Goal: Connect with others: Connect with other users

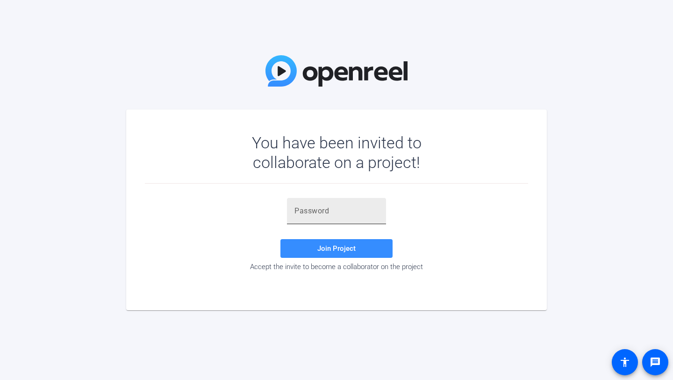
click at [321, 202] on div at bounding box center [337, 211] width 84 height 26
paste input "^=;WjC"
type input "^=;WjC"
click at [336, 246] on span "Join Project" at bounding box center [337, 248] width 38 height 8
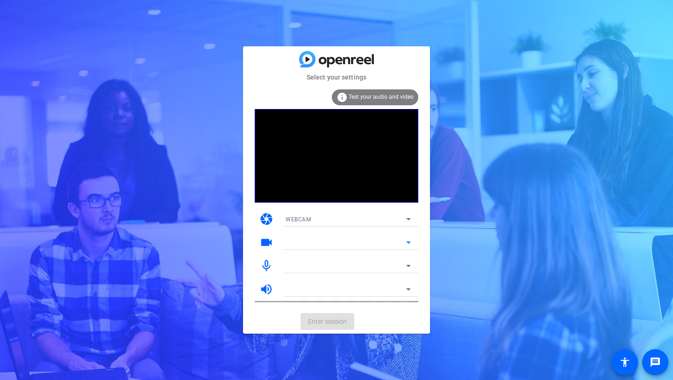
click at [295, 240] on mat-form-field at bounding box center [348, 242] width 140 height 15
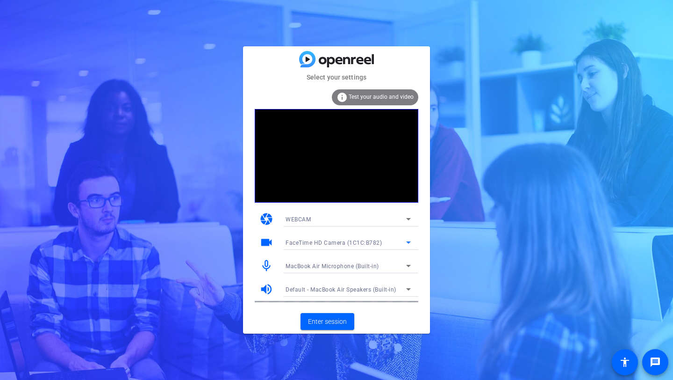
click at [314, 244] on span "FaceTime HD Camera (1C1C:B782)" at bounding box center [334, 242] width 96 height 7
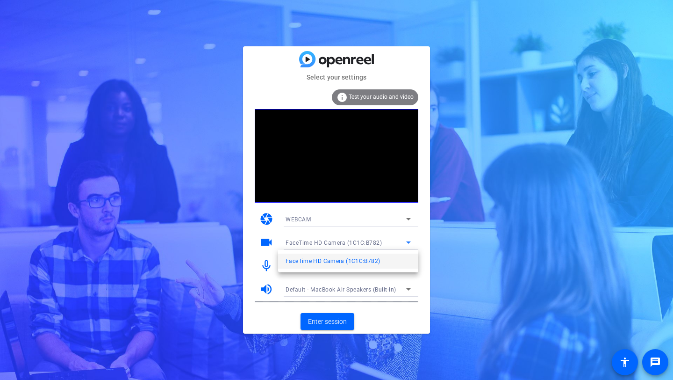
click at [330, 245] on div at bounding box center [336, 190] width 673 height 380
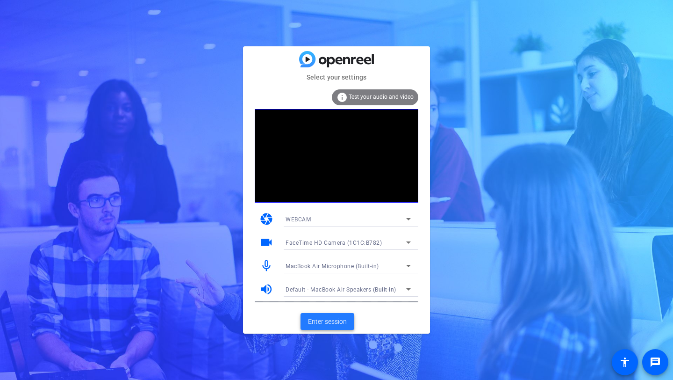
click at [327, 314] on span at bounding box center [328, 321] width 54 height 22
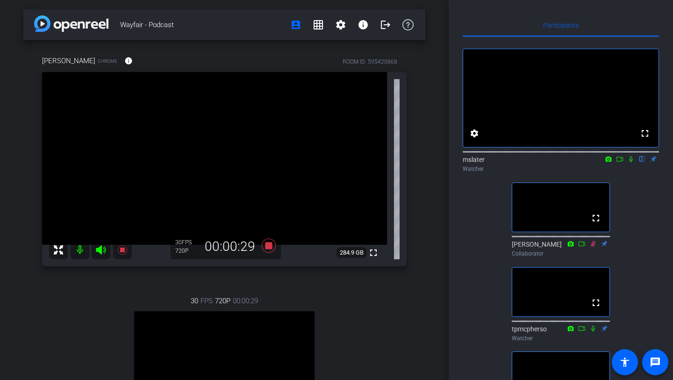
click at [631, 162] on icon at bounding box center [631, 159] width 7 height 7
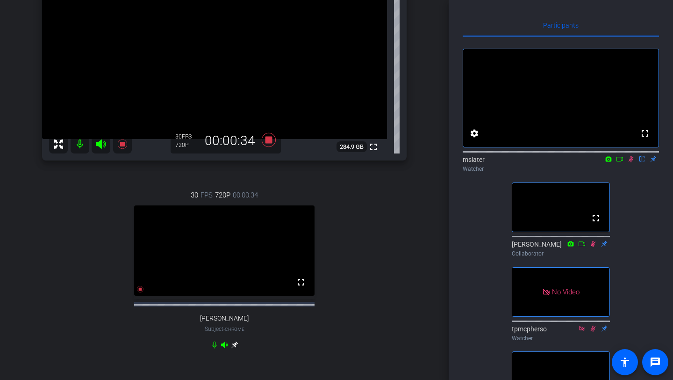
scroll to position [123, 0]
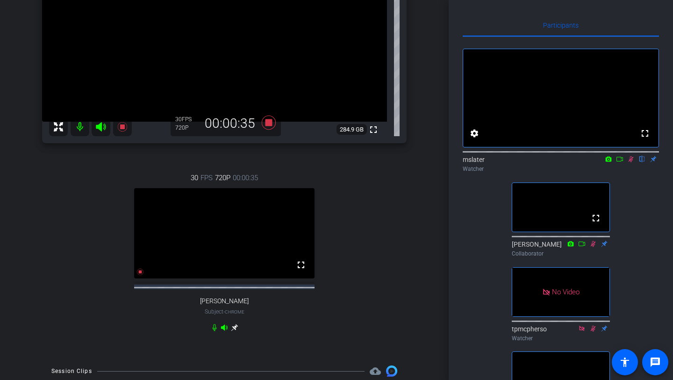
click at [620, 162] on icon at bounding box center [619, 159] width 7 height 7
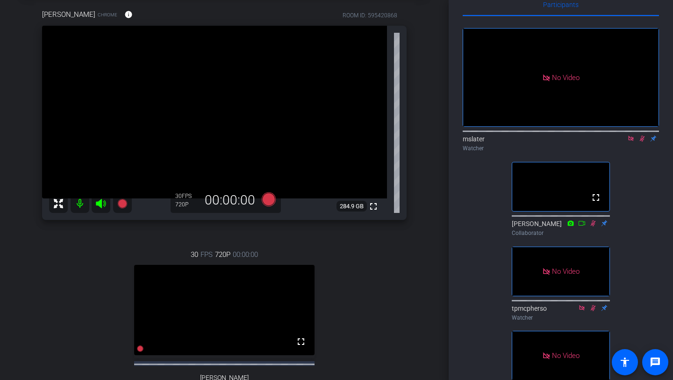
scroll to position [0, 0]
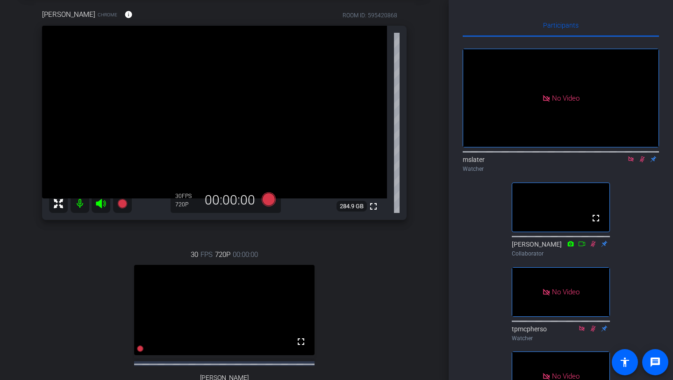
click at [629, 162] on icon at bounding box center [631, 159] width 7 height 7
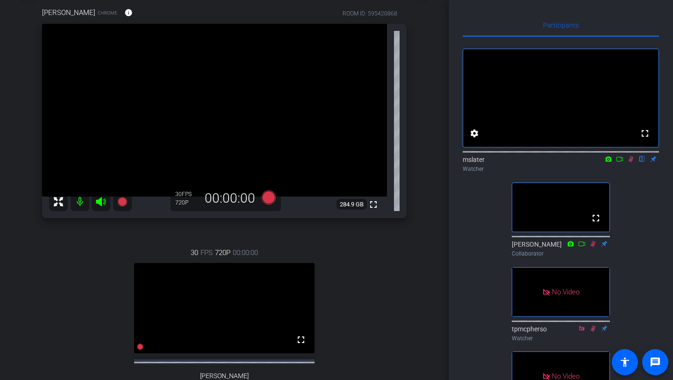
click at [622, 162] on icon at bounding box center [619, 159] width 7 height 7
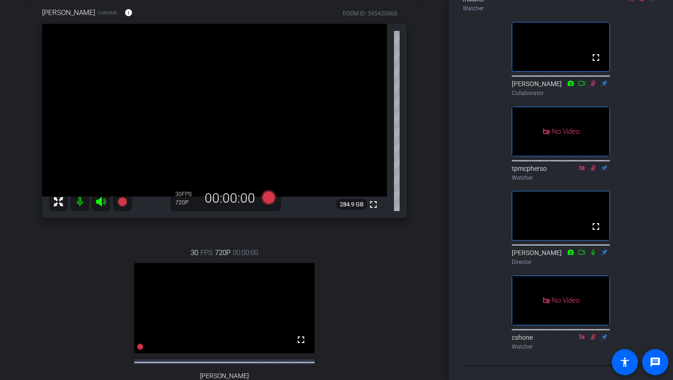
scroll to position [0, 0]
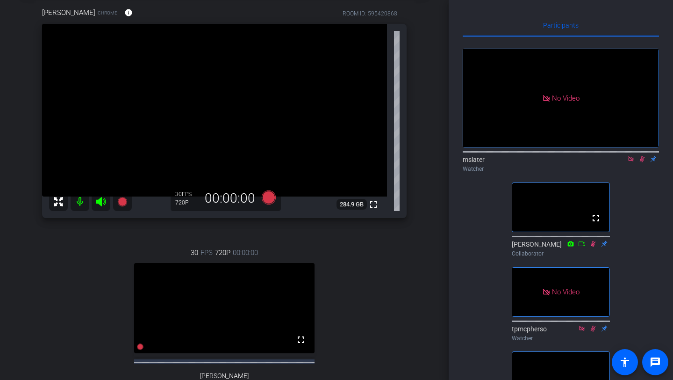
click at [633, 161] on icon at bounding box center [631, 158] width 5 height 5
click at [630, 162] on icon at bounding box center [631, 159] width 7 height 7
click at [631, 162] on icon at bounding box center [631, 159] width 4 height 6
click at [631, 162] on icon at bounding box center [631, 159] width 7 height 7
click at [634, 162] on icon at bounding box center [631, 159] width 7 height 7
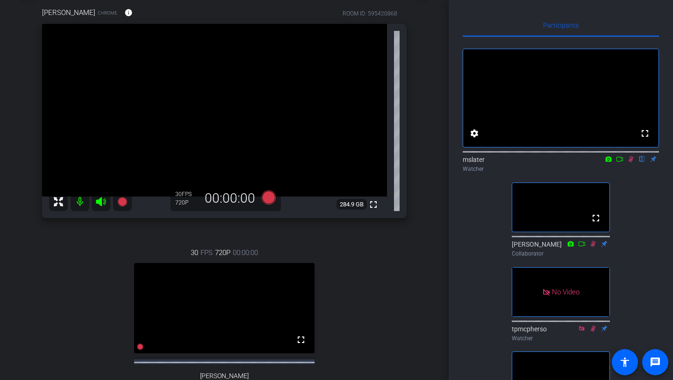
click at [622, 162] on icon at bounding box center [619, 159] width 7 height 7
click at [630, 162] on icon at bounding box center [631, 159] width 7 height 7
click at [629, 162] on icon at bounding box center [631, 159] width 7 height 7
click at [620, 162] on icon at bounding box center [619, 159] width 7 height 7
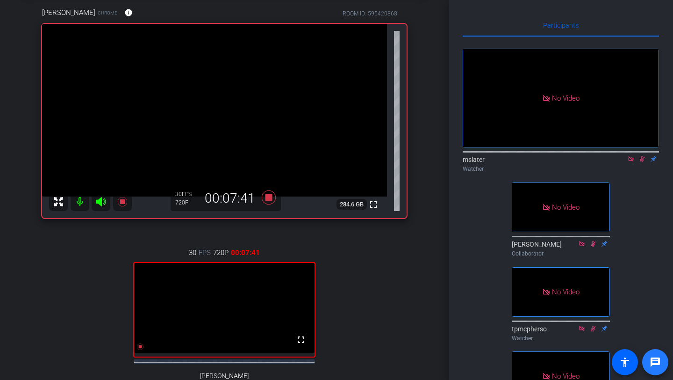
click at [663, 363] on span at bounding box center [655, 362] width 22 height 22
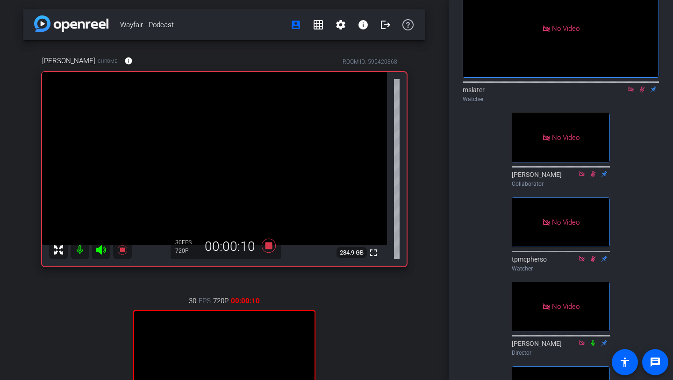
scroll to position [56, 0]
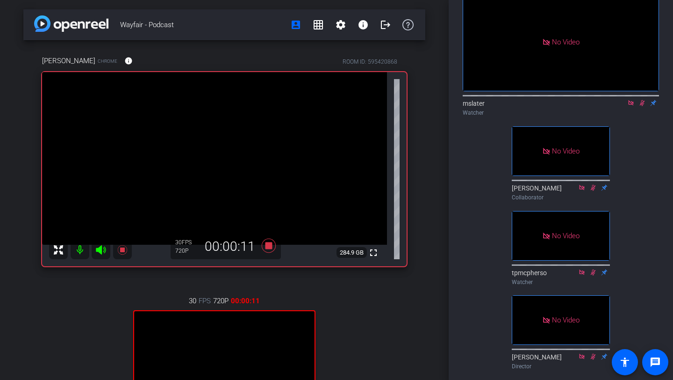
click at [643, 106] on icon at bounding box center [642, 103] width 7 height 7
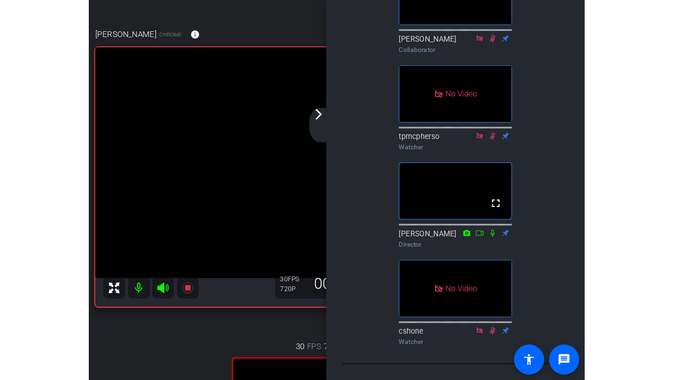
scroll to position [0, 0]
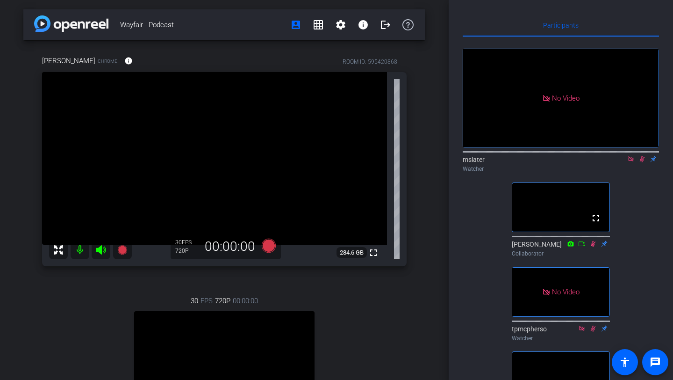
click at [641, 162] on icon at bounding box center [642, 159] width 5 height 6
click at [629, 162] on icon at bounding box center [631, 159] width 7 height 7
click at [631, 162] on icon at bounding box center [631, 159] width 4 height 6
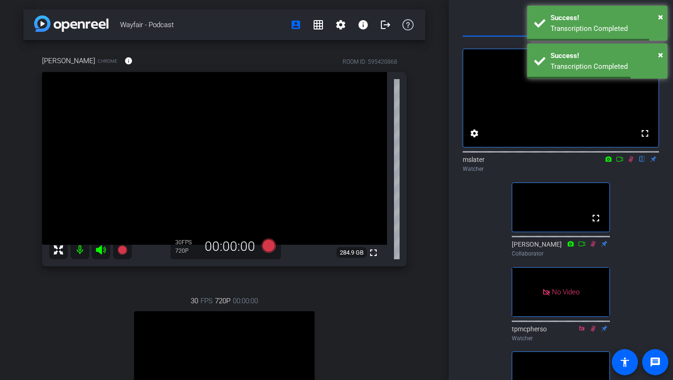
click at [632, 162] on icon at bounding box center [631, 159] width 7 height 7
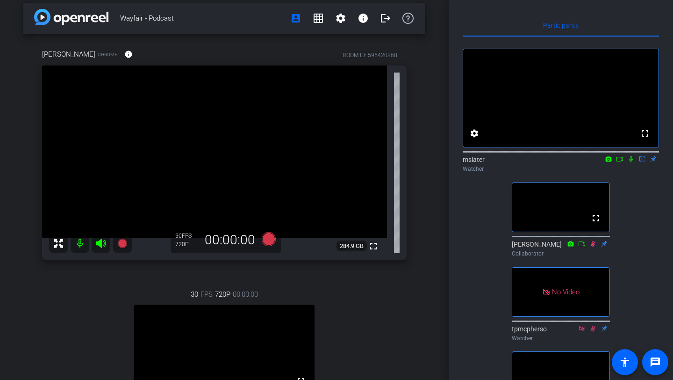
scroll to position [1, 0]
